Goal: Transaction & Acquisition: Book appointment/travel/reservation

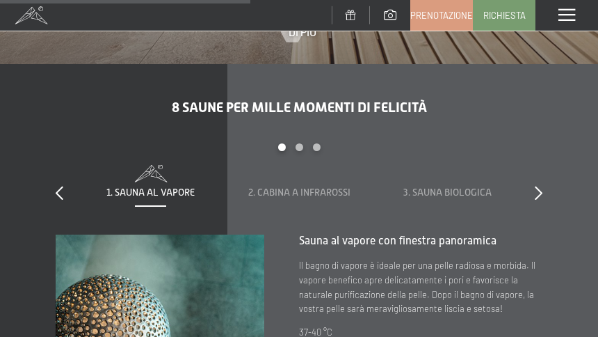
scroll to position [2930, 0]
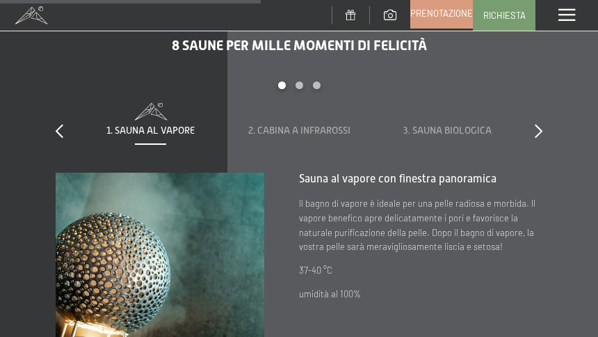
click at [440, 15] on span "Prenotazione" at bounding box center [441, 13] width 63 height 13
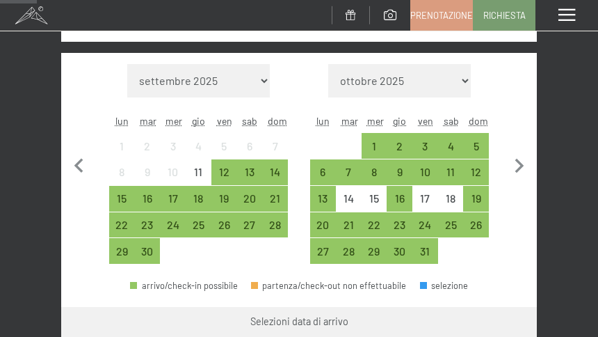
scroll to position [278, 0]
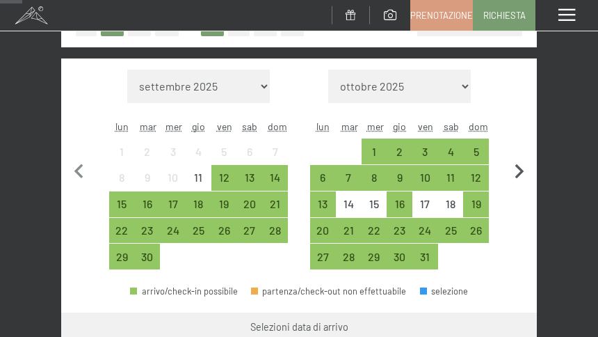
click at [515, 168] on icon "button" at bounding box center [519, 171] width 29 height 29
select select "[DATE]"
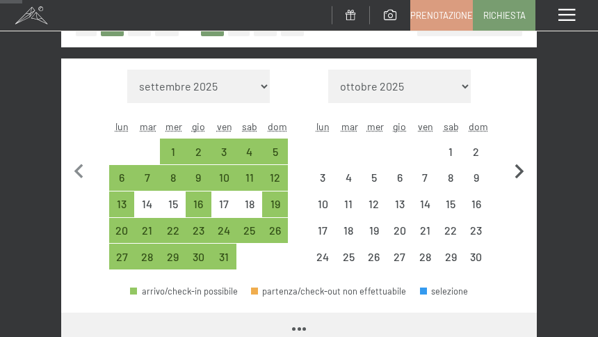
click at [515, 168] on icon "button" at bounding box center [519, 171] width 29 height 29
select select "[DATE]"
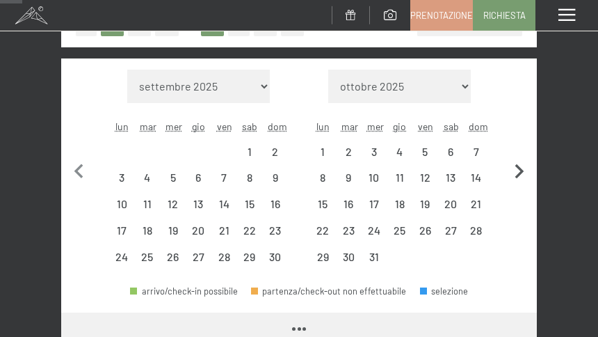
click at [515, 168] on icon "button" at bounding box center [519, 171] width 29 height 29
select select "[DATE]"
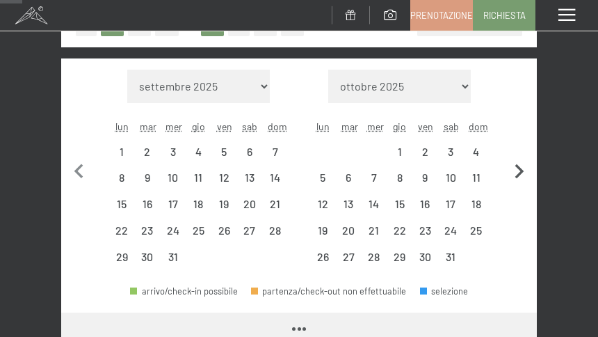
click at [515, 168] on icon "button" at bounding box center [519, 171] width 29 height 29
select select "[DATE]"
click at [515, 168] on icon "button" at bounding box center [519, 171] width 29 height 29
select select "[DATE]"
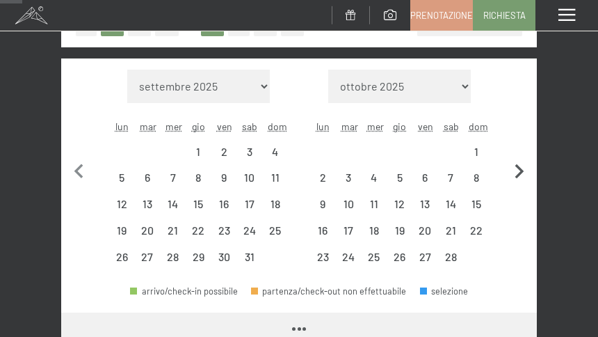
select select "[DATE]"
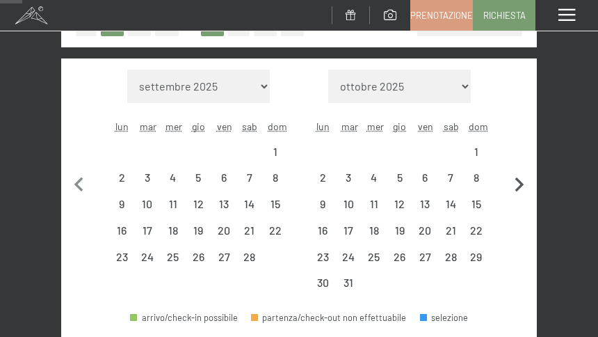
select select "[DATE]"
click at [515, 168] on button "button" at bounding box center [519, 183] width 29 height 227
select select "[DATE]"
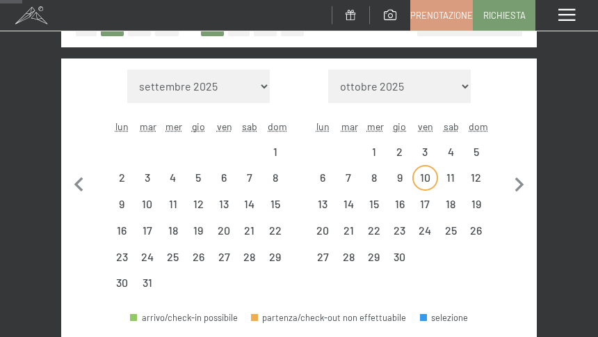
select select "[DATE]"
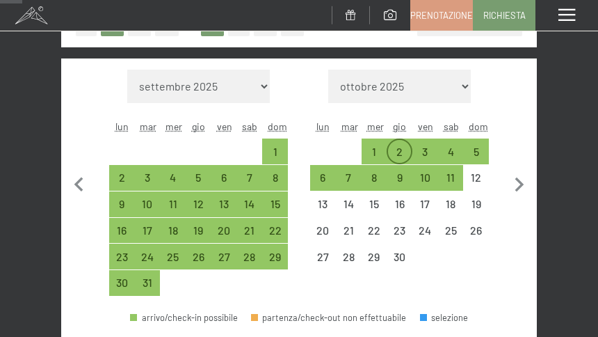
click at [403, 149] on div "2" at bounding box center [399, 157] width 23 height 23
select select "[DATE]"
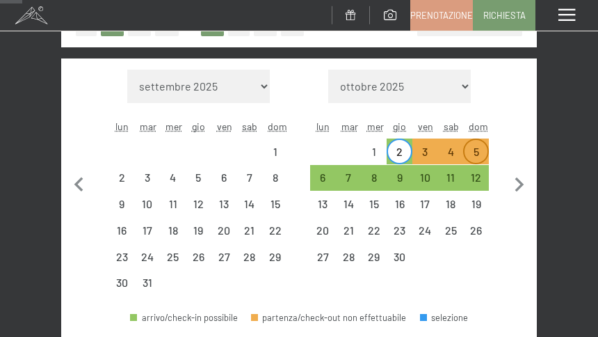
click at [475, 149] on div "5" at bounding box center [475, 157] width 23 height 23
select select "[DATE]"
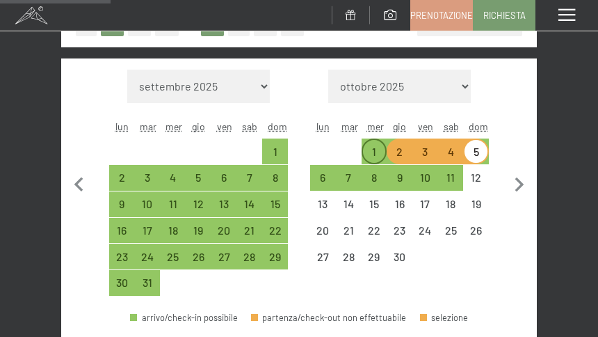
click at [381, 150] on div "1" at bounding box center [374, 157] width 23 height 23
select select "[DATE]"
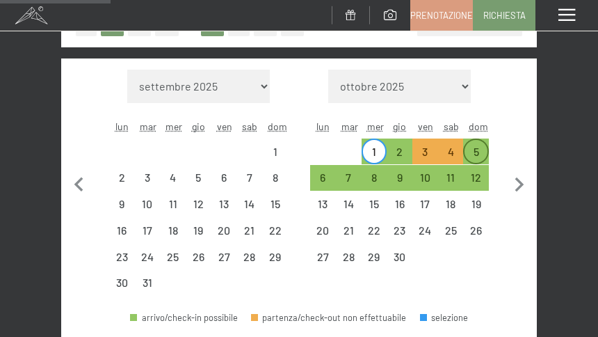
click at [473, 142] on div "5" at bounding box center [475, 151] width 23 height 23
select select "[DATE]"
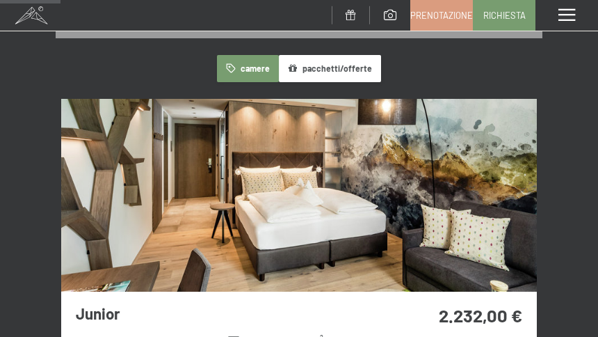
scroll to position [765, 0]
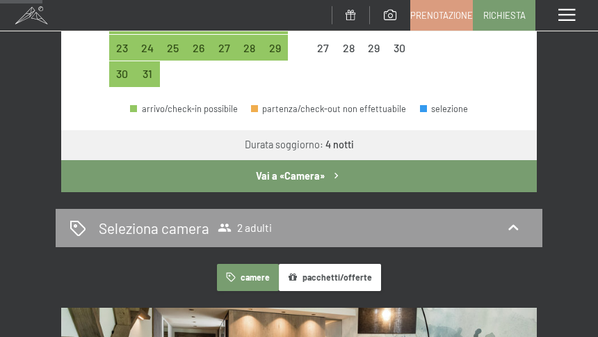
click at [329, 175] on button "Vai a «Camera»" at bounding box center [299, 176] width 476 height 32
select select "[DATE]"
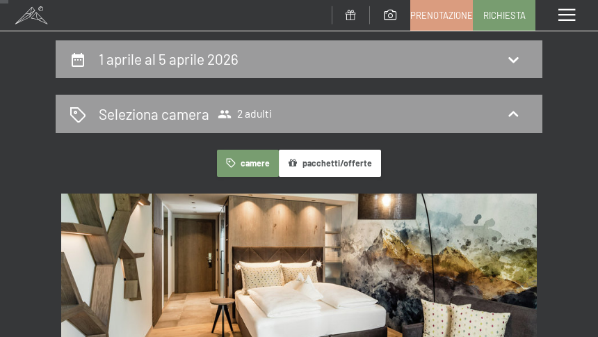
scroll to position [0, 0]
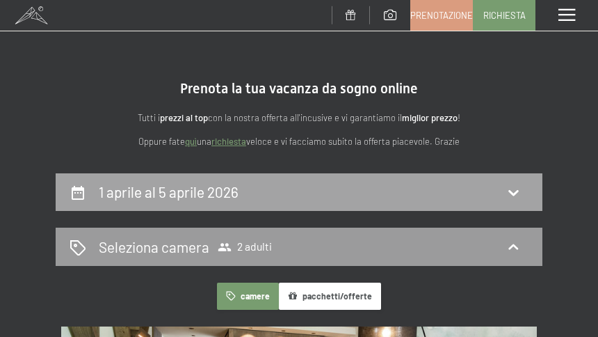
click at [223, 186] on h2 "1 aprile al 5 aprile 2026" at bounding box center [169, 191] width 140 height 17
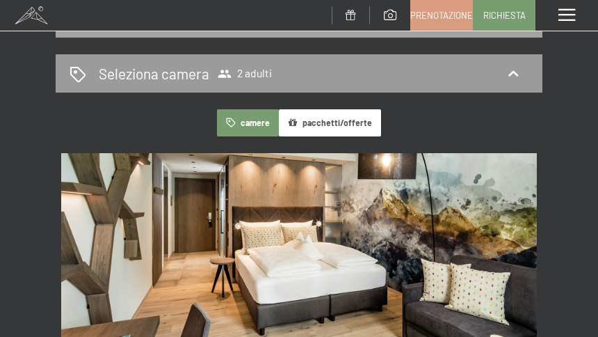
select select "[DATE]"
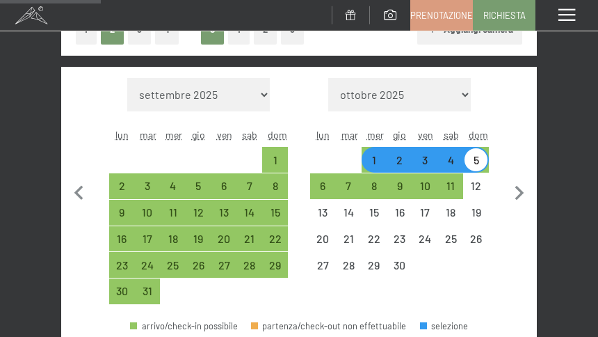
scroll to position [312, 0]
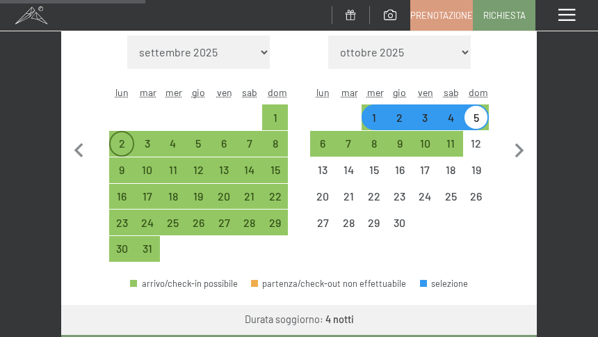
click at [120, 140] on div "2" at bounding box center [122, 149] width 23 height 23
select select "[DATE]"
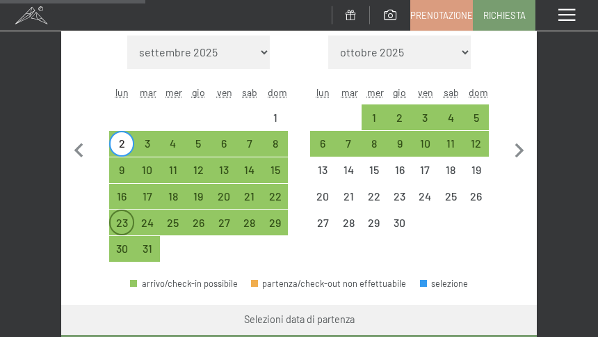
click at [117, 224] on div "23" at bounding box center [122, 228] width 23 height 23
select select "[DATE]"
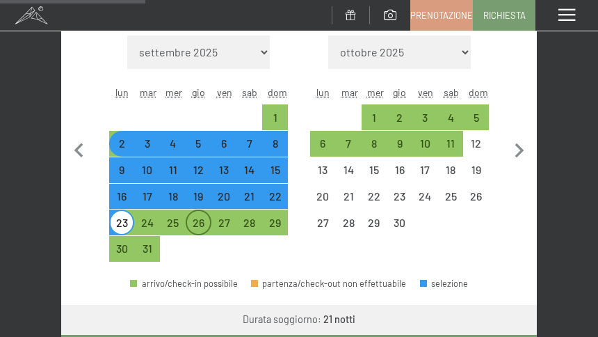
click at [206, 225] on div "26" at bounding box center [198, 228] width 23 height 23
select select "[DATE]"
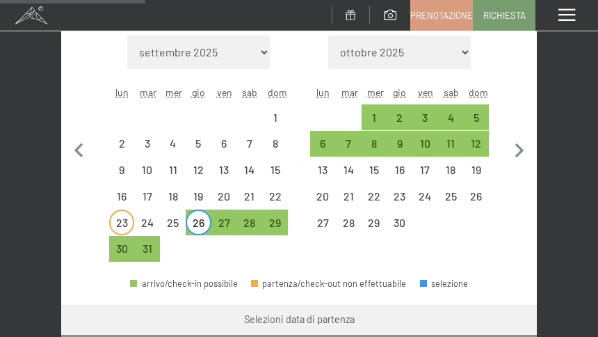
click at [116, 225] on div "23" at bounding box center [122, 228] width 23 height 23
select select "[DATE]"
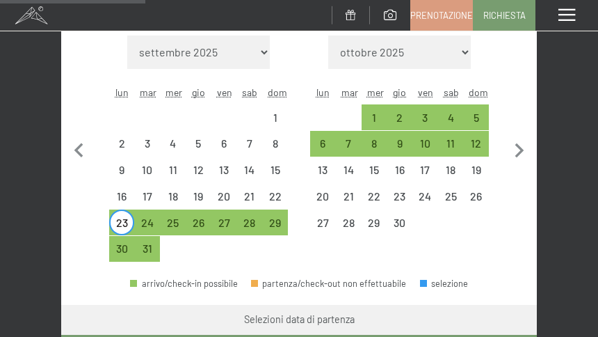
click at [124, 223] on div "23" at bounding box center [122, 228] width 23 height 23
select select "[DATE]"
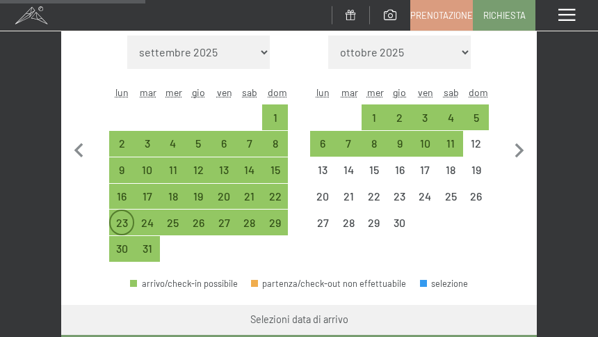
click at [124, 223] on div "23" at bounding box center [122, 228] width 23 height 23
select select "[DATE]"
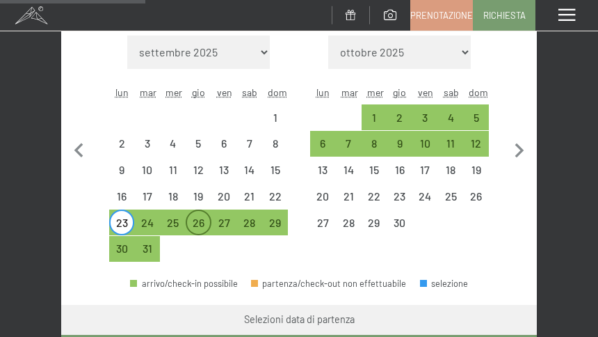
click at [190, 221] on div "26" at bounding box center [198, 228] width 23 height 23
select select "[DATE]"
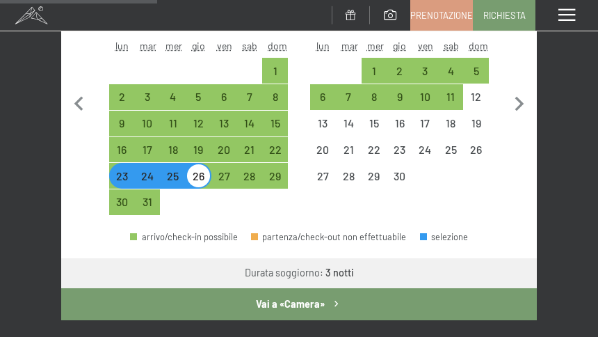
scroll to position [382, 0]
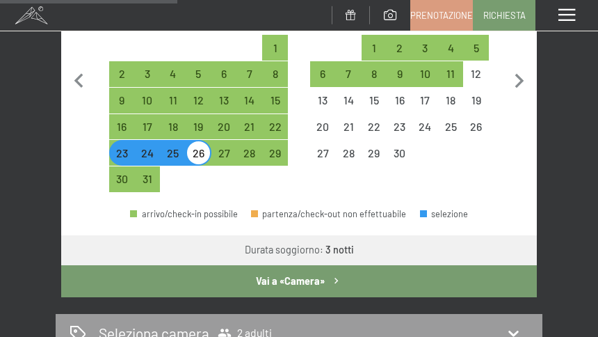
click at [307, 282] on button "Vai a «Camera»" at bounding box center [299, 281] width 476 height 32
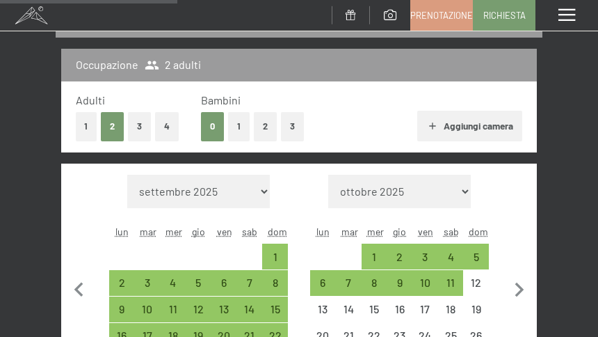
select select "[DATE]"
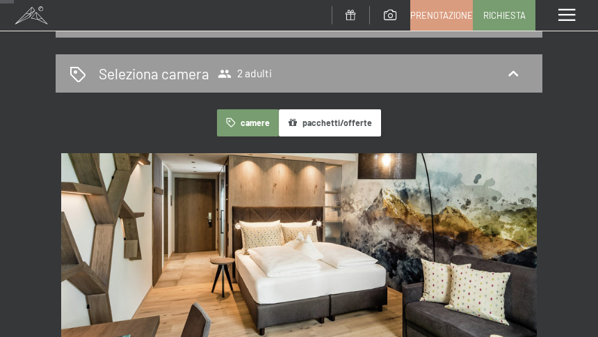
scroll to position [0, 0]
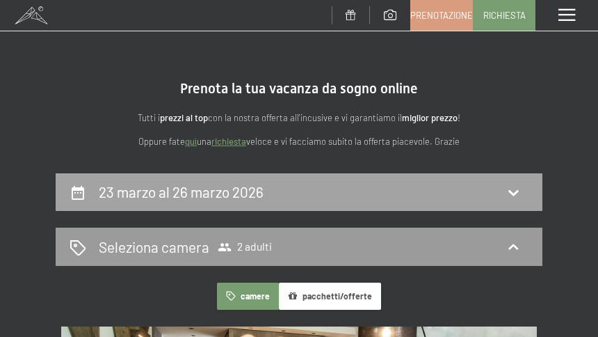
click at [209, 189] on h2 "23 marzo al 26 marzo 2026" at bounding box center [181, 191] width 165 height 17
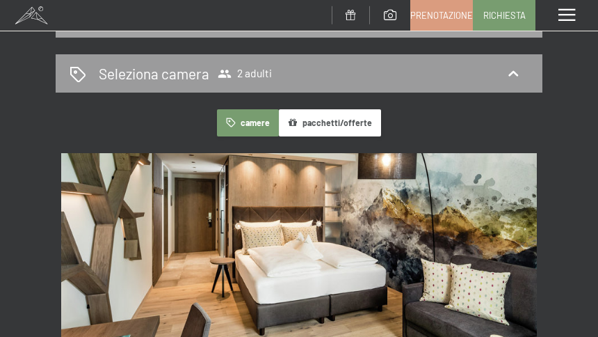
select select "[DATE]"
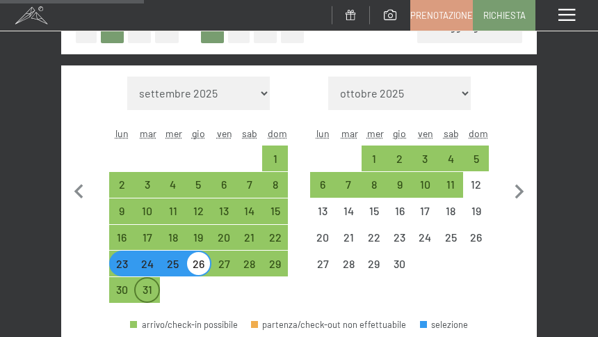
scroll to position [312, 0]
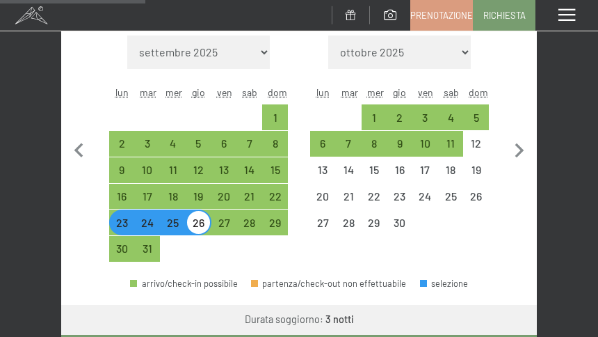
click at [124, 226] on div "23" at bounding box center [122, 228] width 23 height 23
select select "[DATE]"
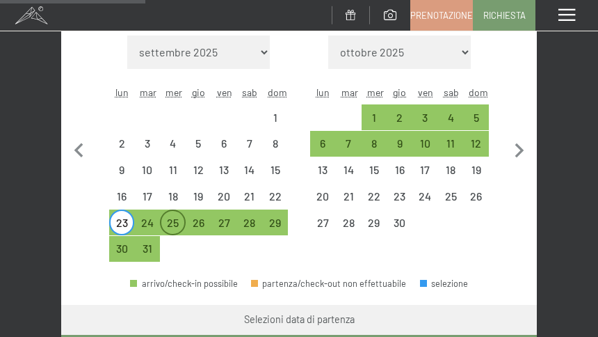
click at [170, 223] on div "25" at bounding box center [172, 228] width 23 height 23
select select "[DATE]"
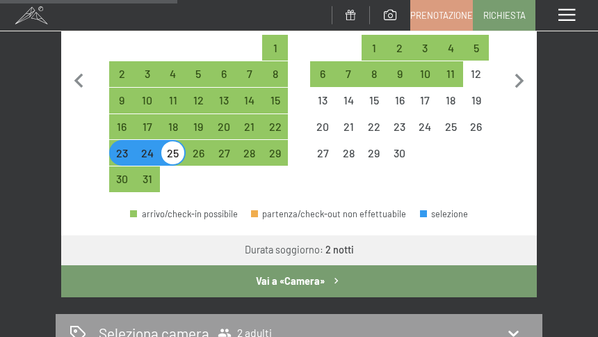
click at [305, 286] on button "Vai a «Camera»" at bounding box center [299, 281] width 476 height 32
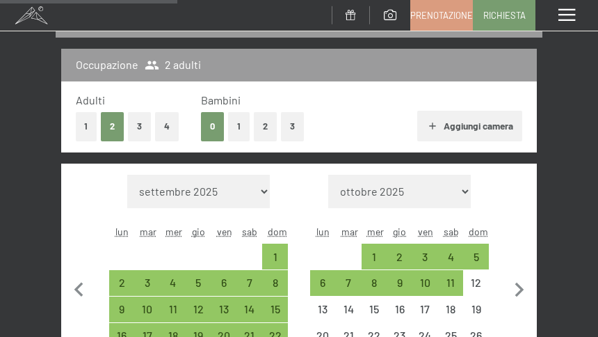
select select "[DATE]"
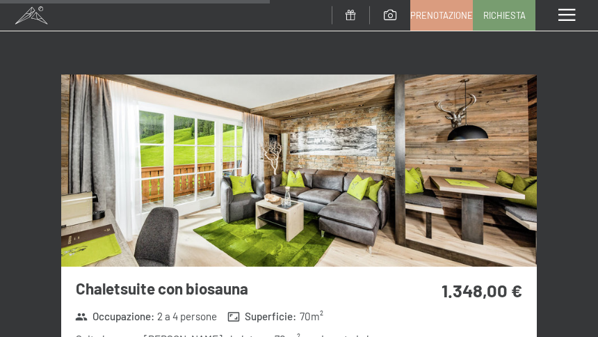
scroll to position [2954, 0]
